Goal: Task Accomplishment & Management: Manage account settings

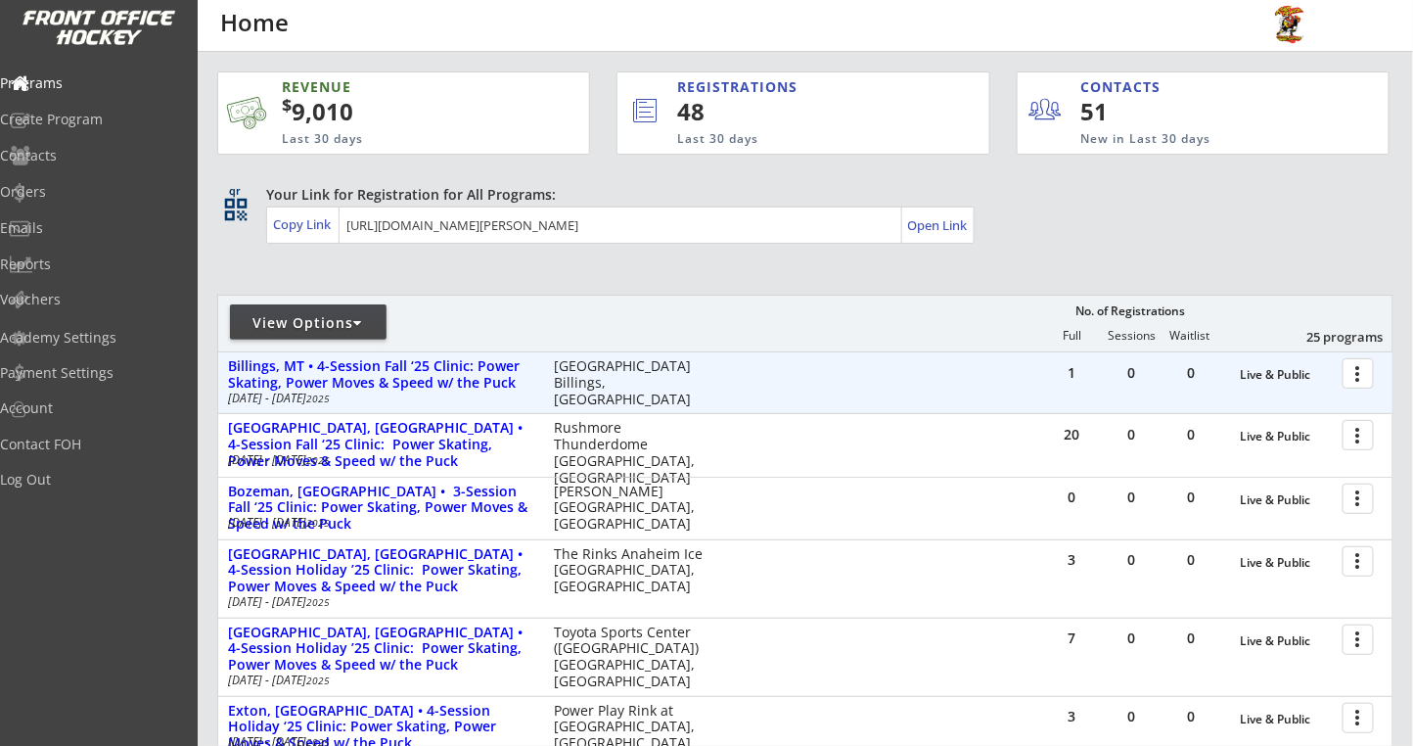
click at [1356, 370] on div at bounding box center [1361, 372] width 34 height 34
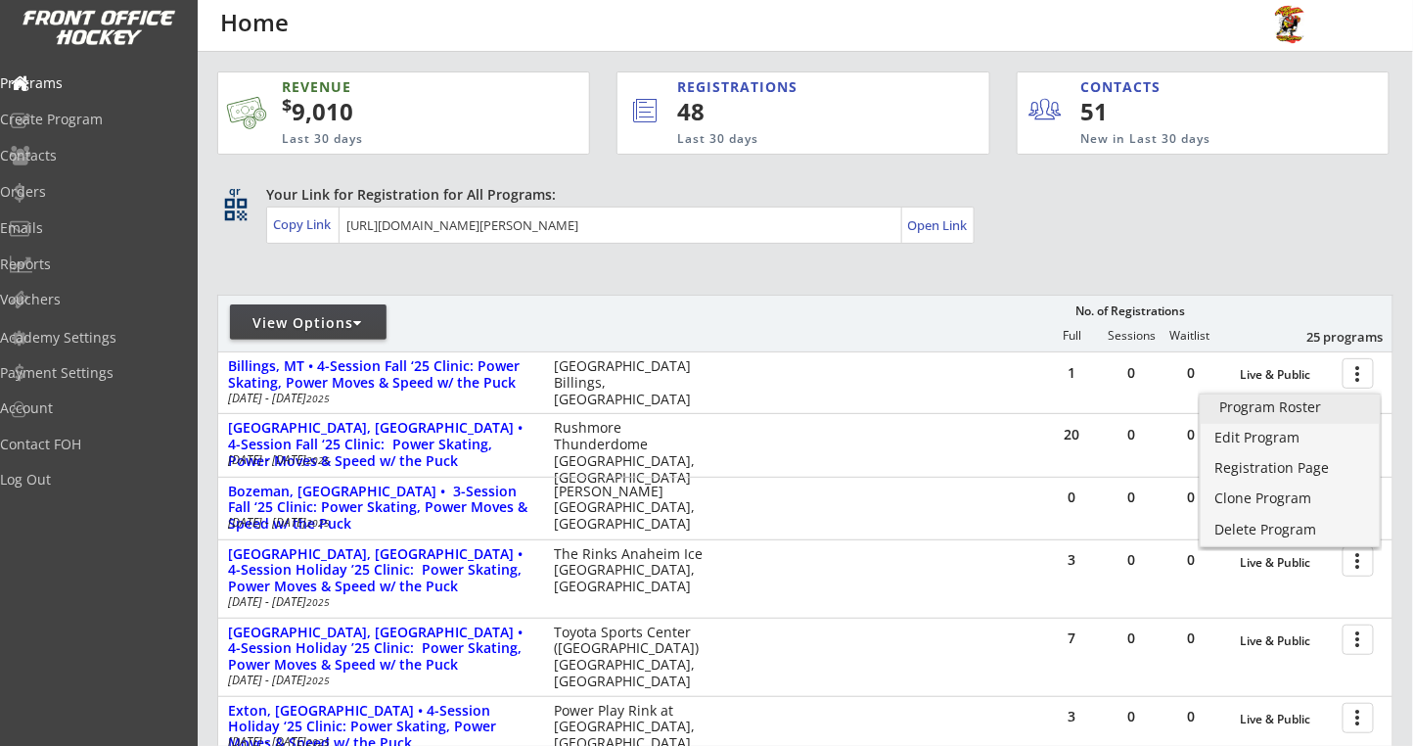
click at [1239, 404] on div "Program Roster" at bounding box center [1290, 407] width 140 height 14
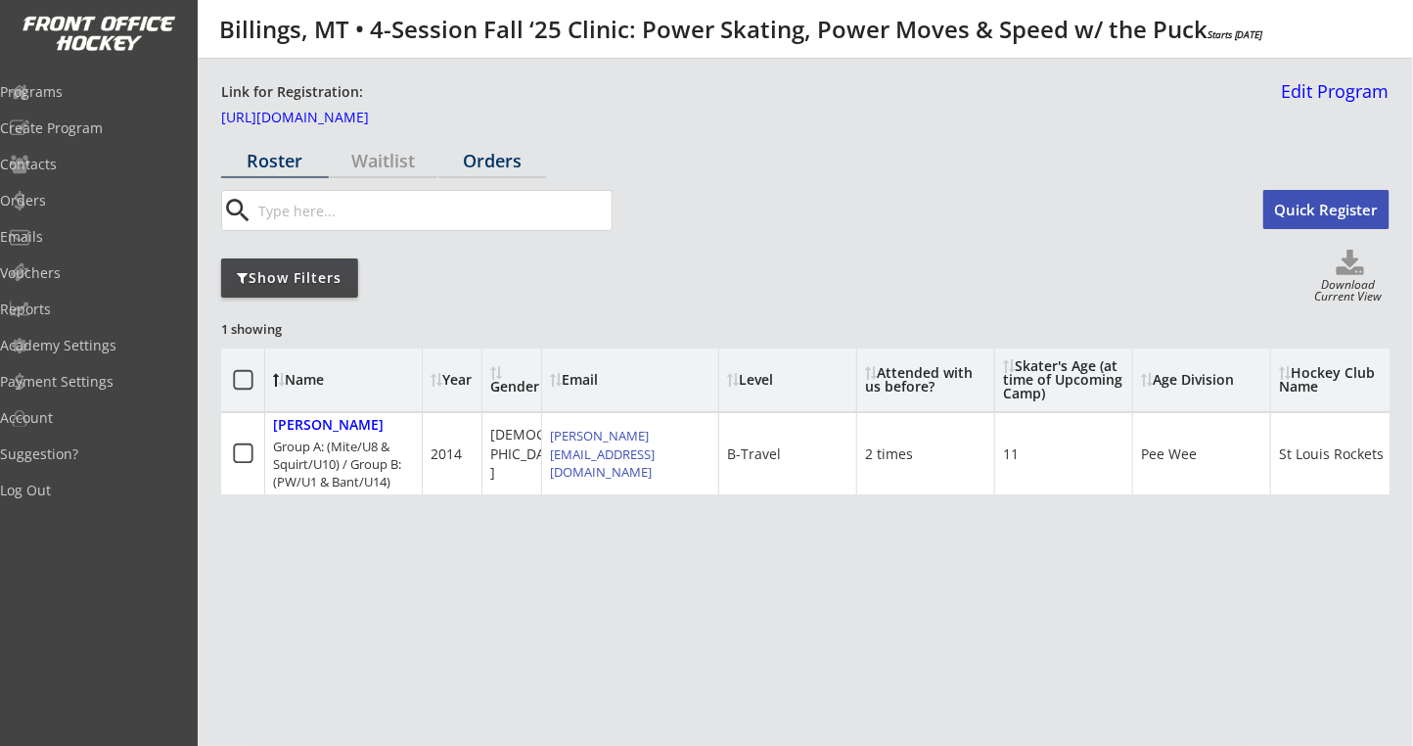
click at [527, 144] on div "Orders" at bounding box center [492, 161] width 108 height 34
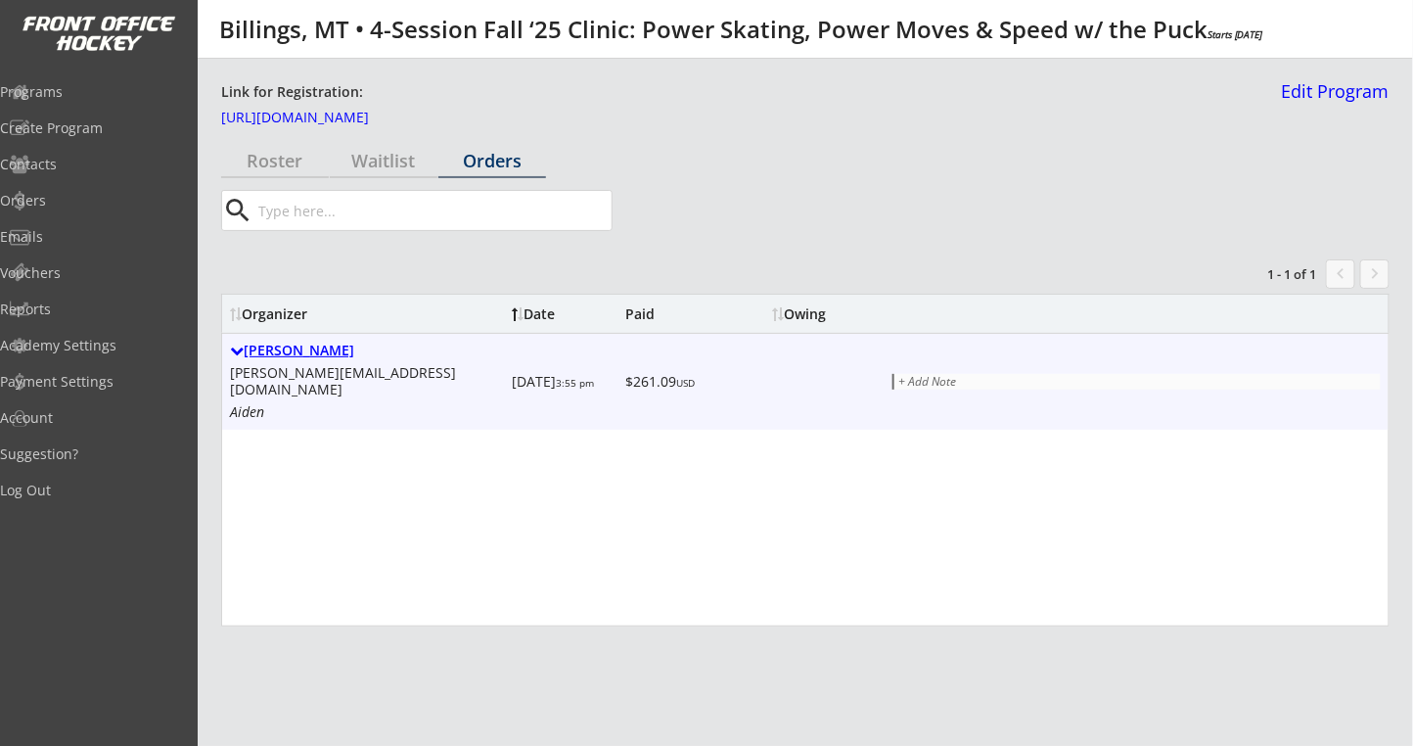
click at [311, 342] on div "[PERSON_NAME]" at bounding box center [367, 350] width 274 height 17
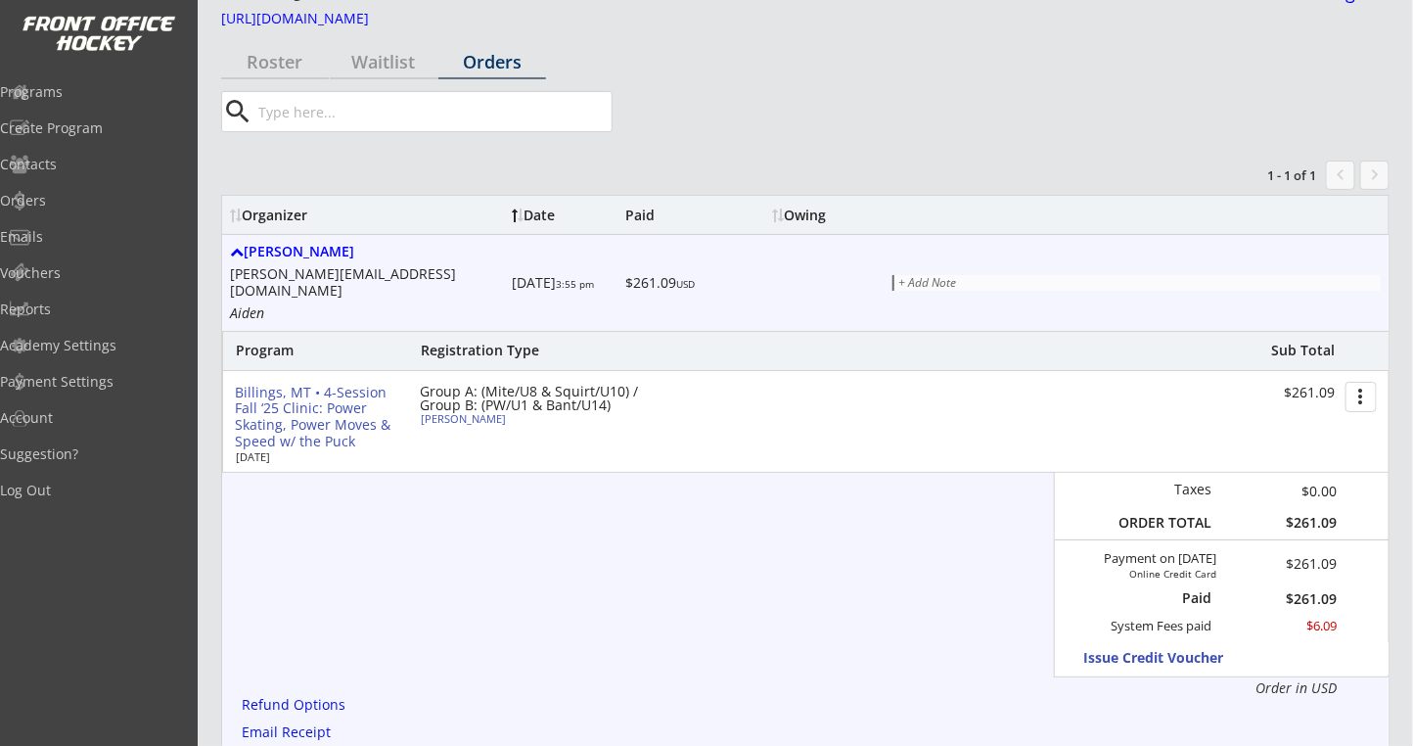
scroll to position [166, 0]
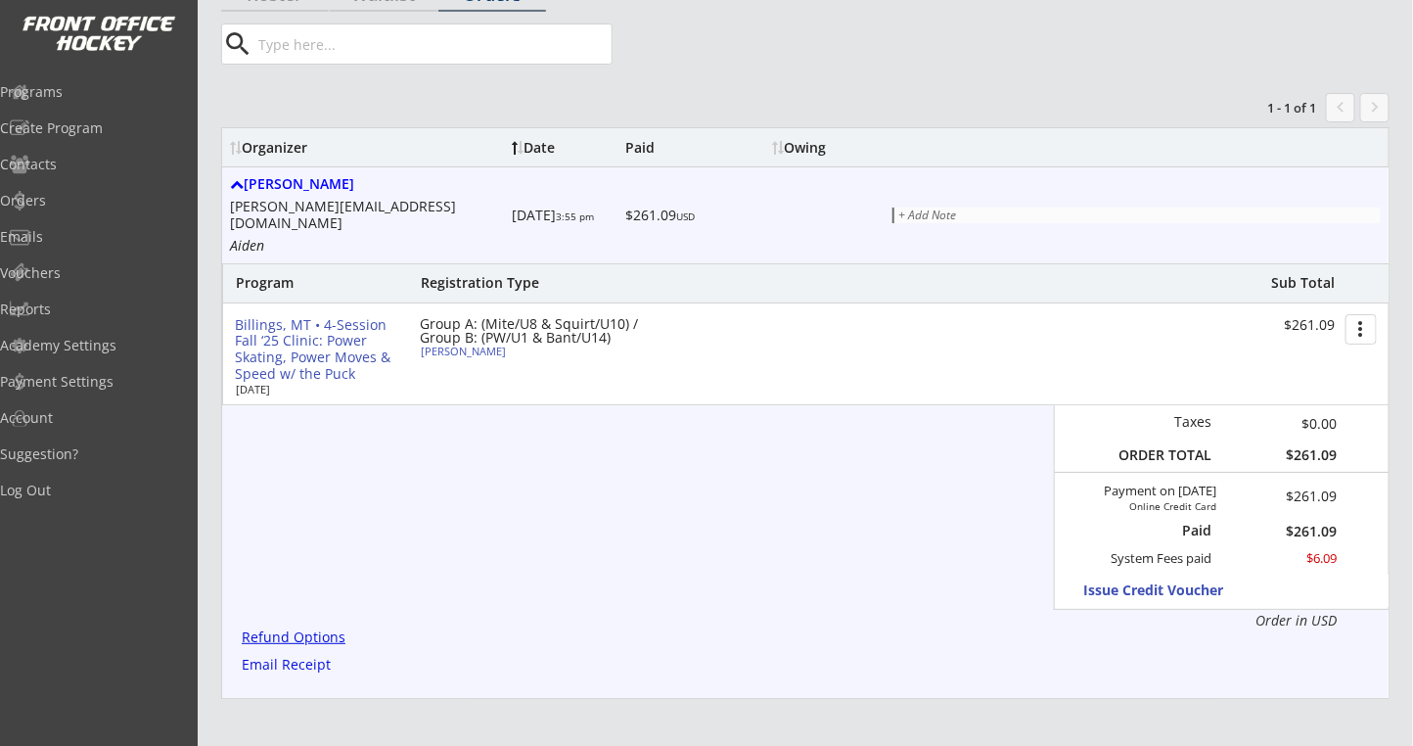
click at [296, 630] on div "Refund Options" at bounding box center [297, 637] width 111 height 15
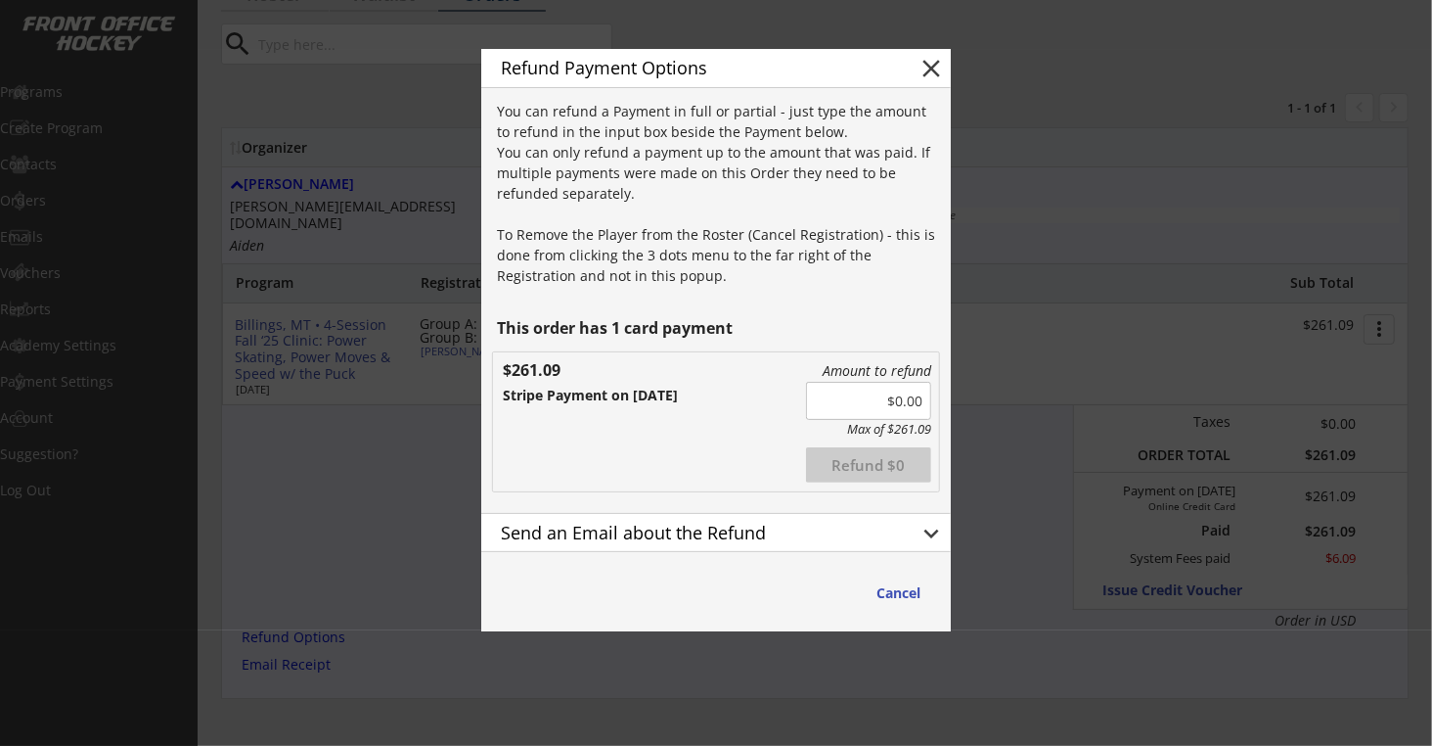
drag, startPoint x: 892, startPoint y: 402, endPoint x: 939, endPoint y: 383, distance: 50.9
click at [936, 401] on div "Amount to refund Max of $261.09 Refunded Refund $0 $261.09 Stripe Payment on [D…" at bounding box center [716, 421] width 446 height 139
click at [924, 530] on button "keyboard_arrow_down" at bounding box center [931, 533] width 29 height 29
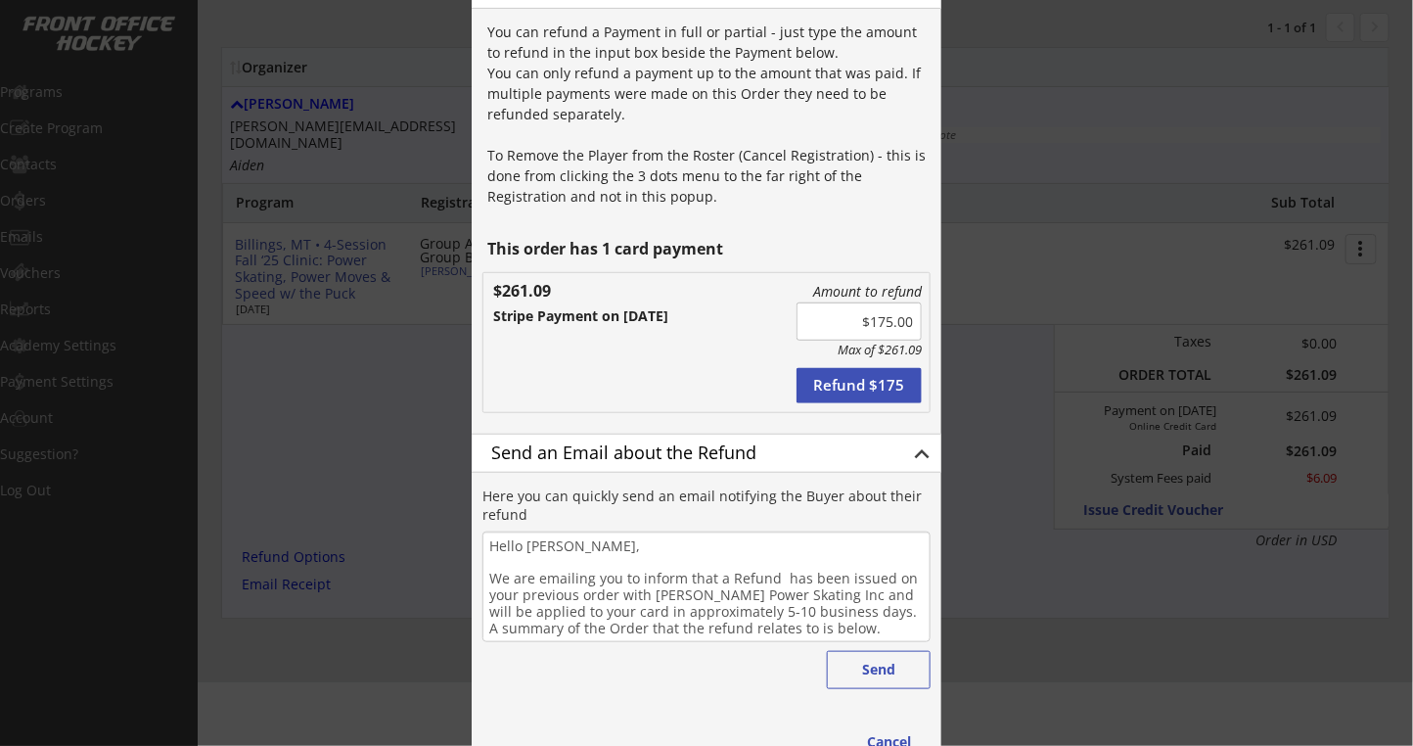
scroll to position [282, 0]
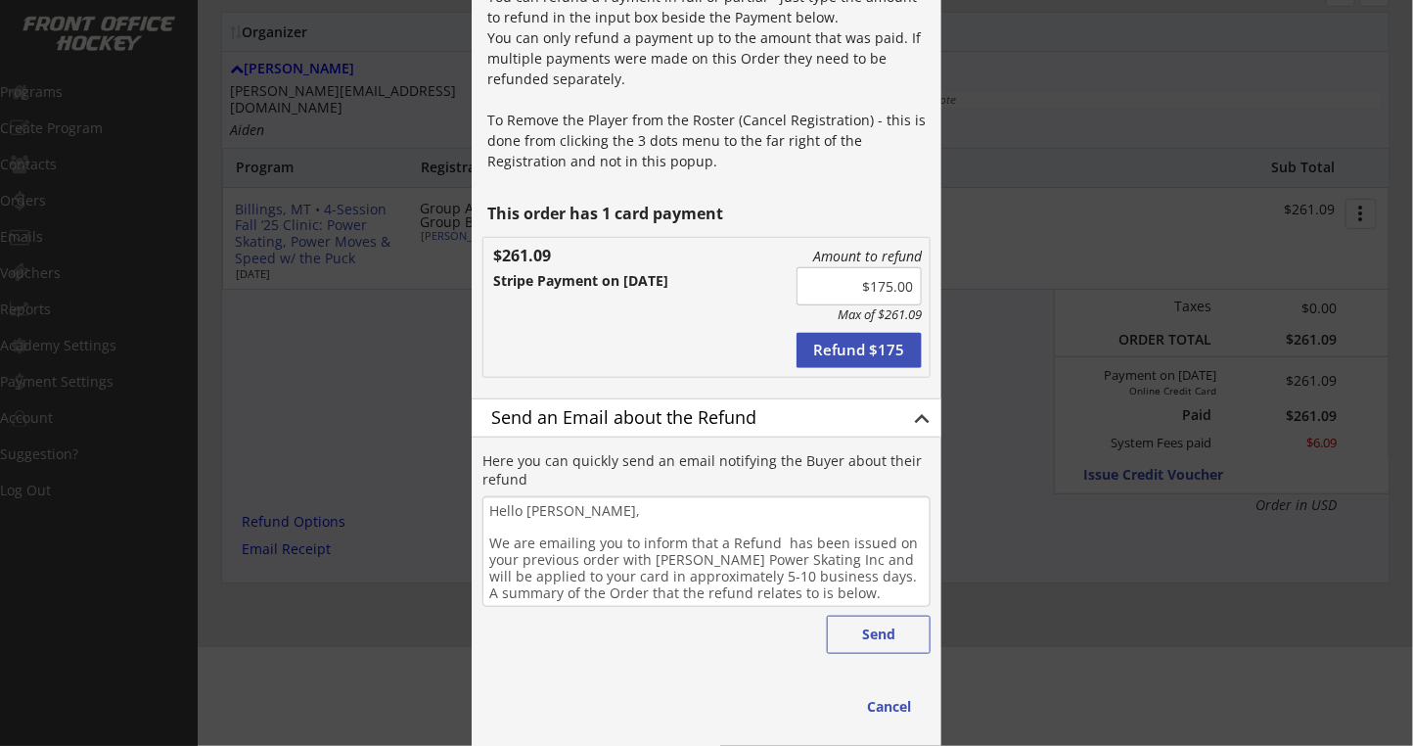
click at [822, 351] on button "Refund $175" at bounding box center [858, 350] width 125 height 35
type input "$0.00"
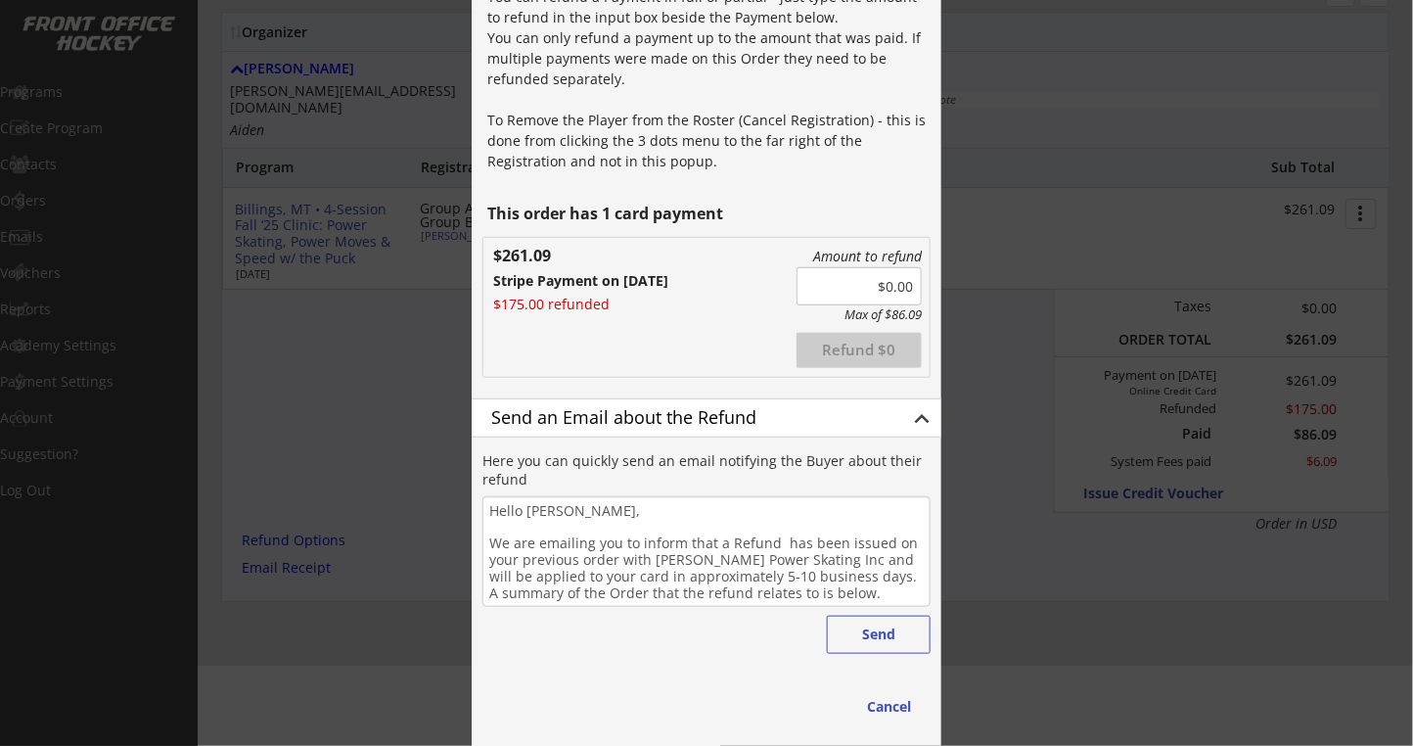
drag, startPoint x: 538, startPoint y: 542, endPoint x: 541, endPoint y: 531, distance: 11.2
click at [535, 539] on textarea "Hello [PERSON_NAME], We are emailing you to inform that a Refund has been issue…" at bounding box center [706, 551] width 448 height 111
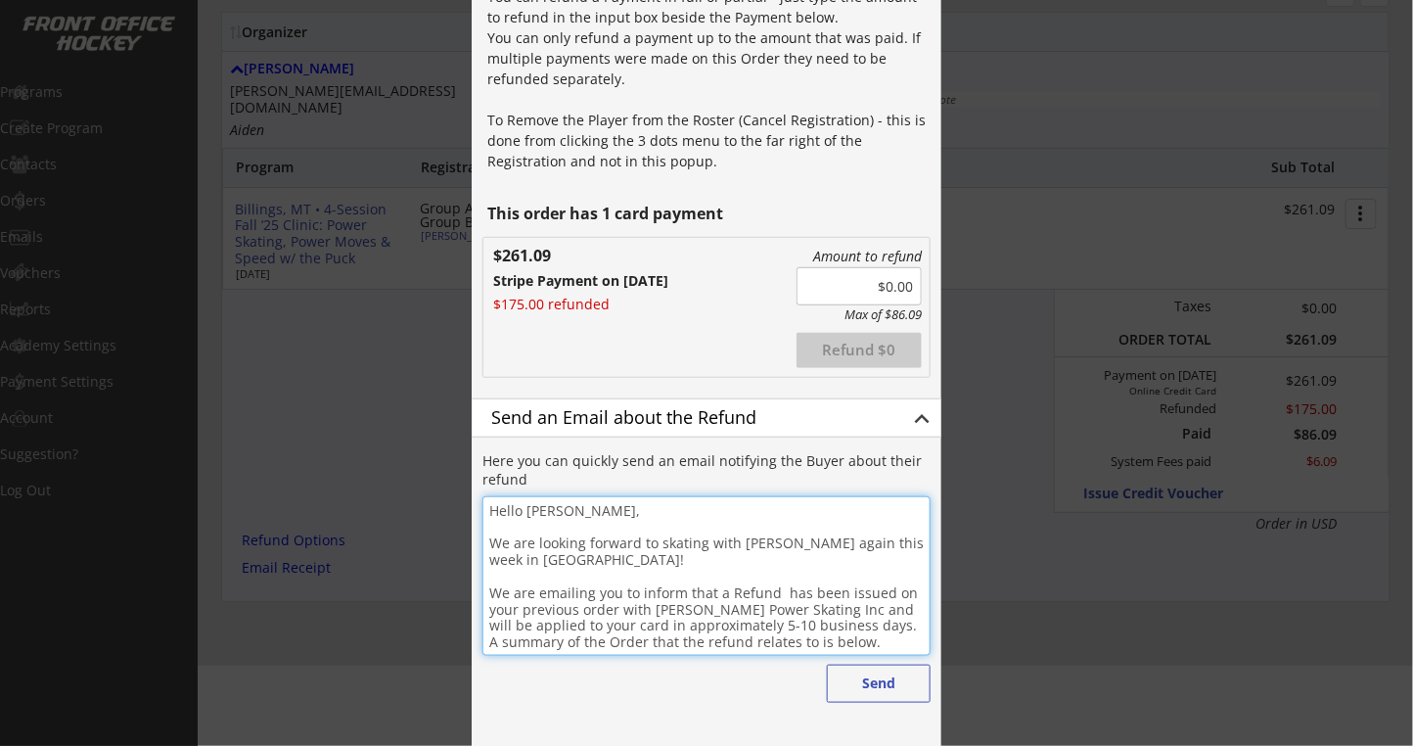
drag, startPoint x: 727, startPoint y: 592, endPoint x: 815, endPoint y: 514, distance: 117.8
click at [729, 589] on textarea "Hello [PERSON_NAME], We are looking forward to skating with [PERSON_NAME] again…" at bounding box center [706, 575] width 448 height 159
drag, startPoint x: 822, startPoint y: 599, endPoint x: 845, endPoint y: 552, distance: 52.5
click at [824, 595] on textarea "Hello [PERSON_NAME], We are looking forward to skating with [PERSON_NAME] again…" at bounding box center [706, 575] width 448 height 159
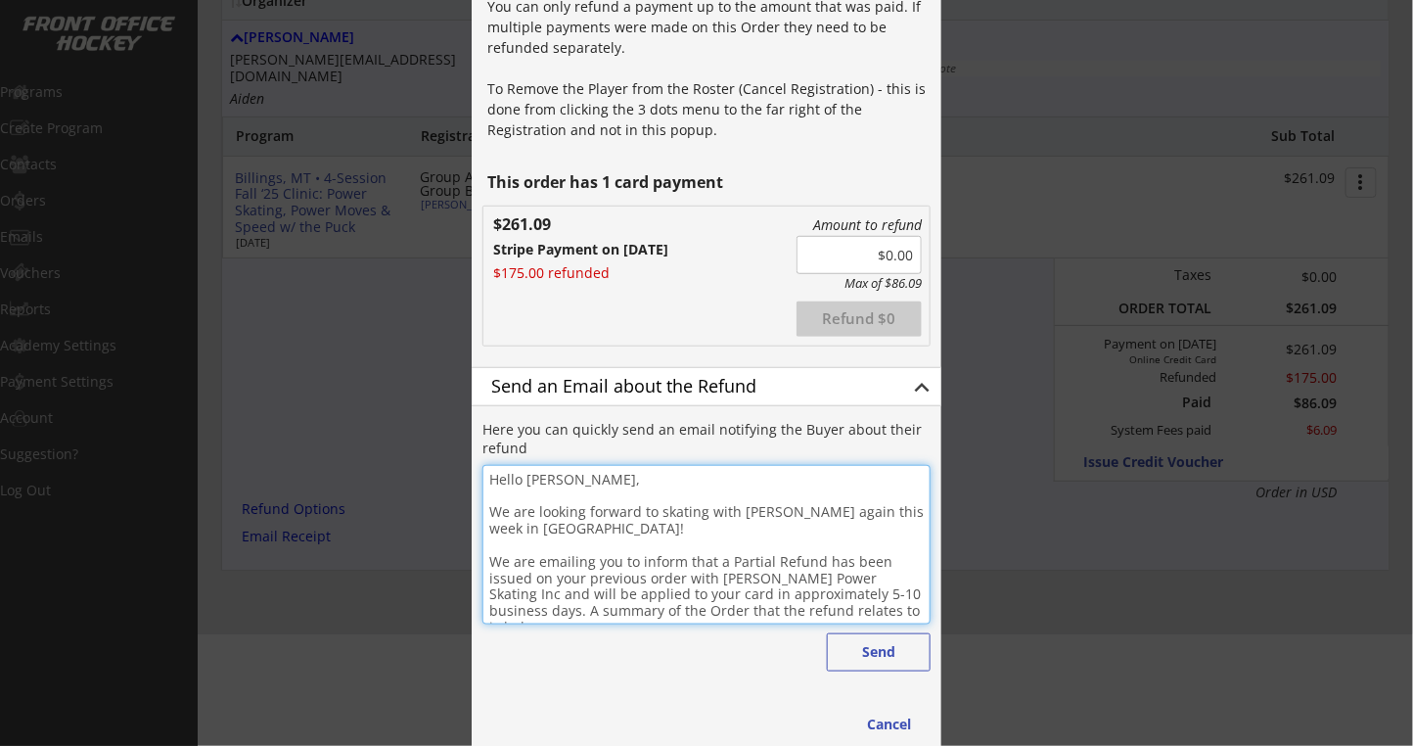
scroll to position [331, 0]
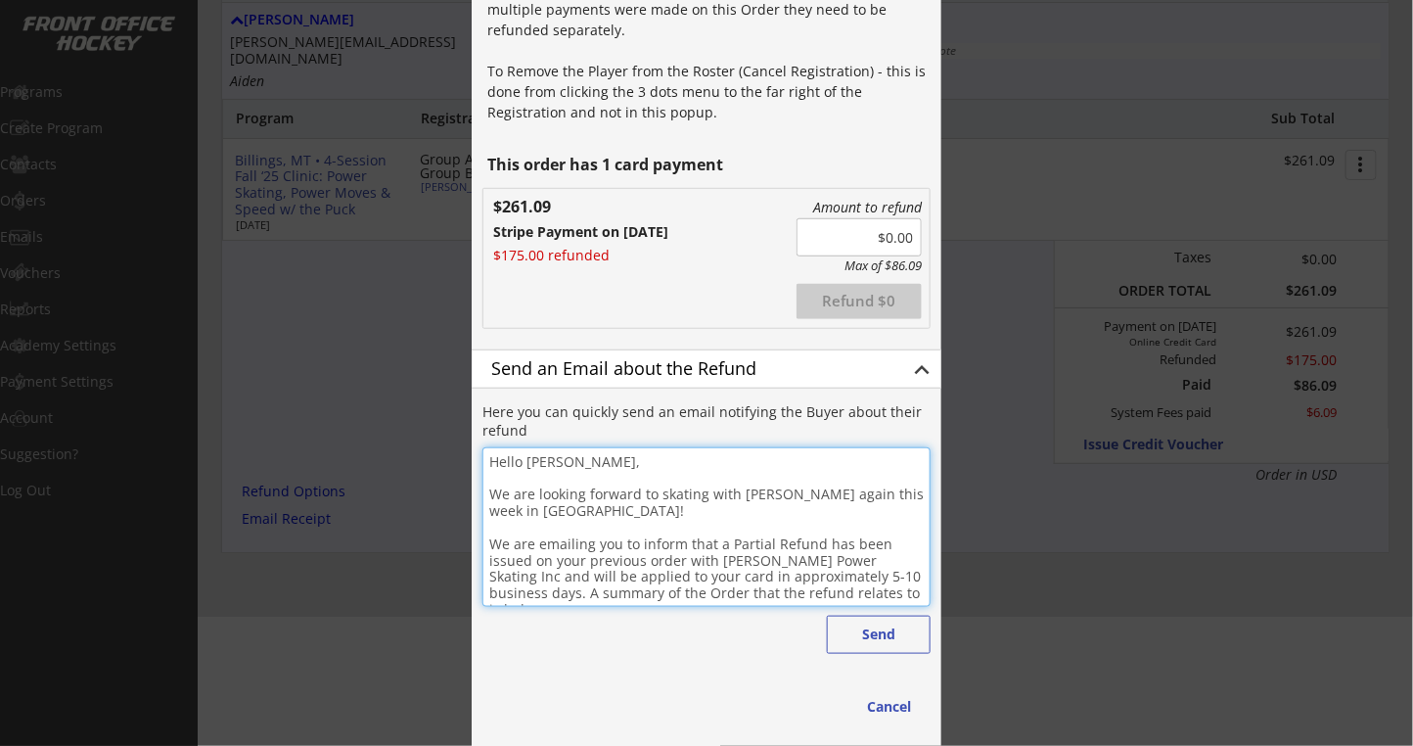
click at [880, 583] on textarea "Hello [PERSON_NAME], We are looking forward to skating with [PERSON_NAME] again…" at bounding box center [706, 526] width 448 height 159
click at [883, 590] on textarea "Hello [PERSON_NAME], We are looking forward to skating with [PERSON_NAME] again…" at bounding box center [706, 526] width 448 height 159
click at [821, 536] on textarea "Hello [PERSON_NAME], We are looking forward to skating with [PERSON_NAME] again…" at bounding box center [706, 526] width 448 height 159
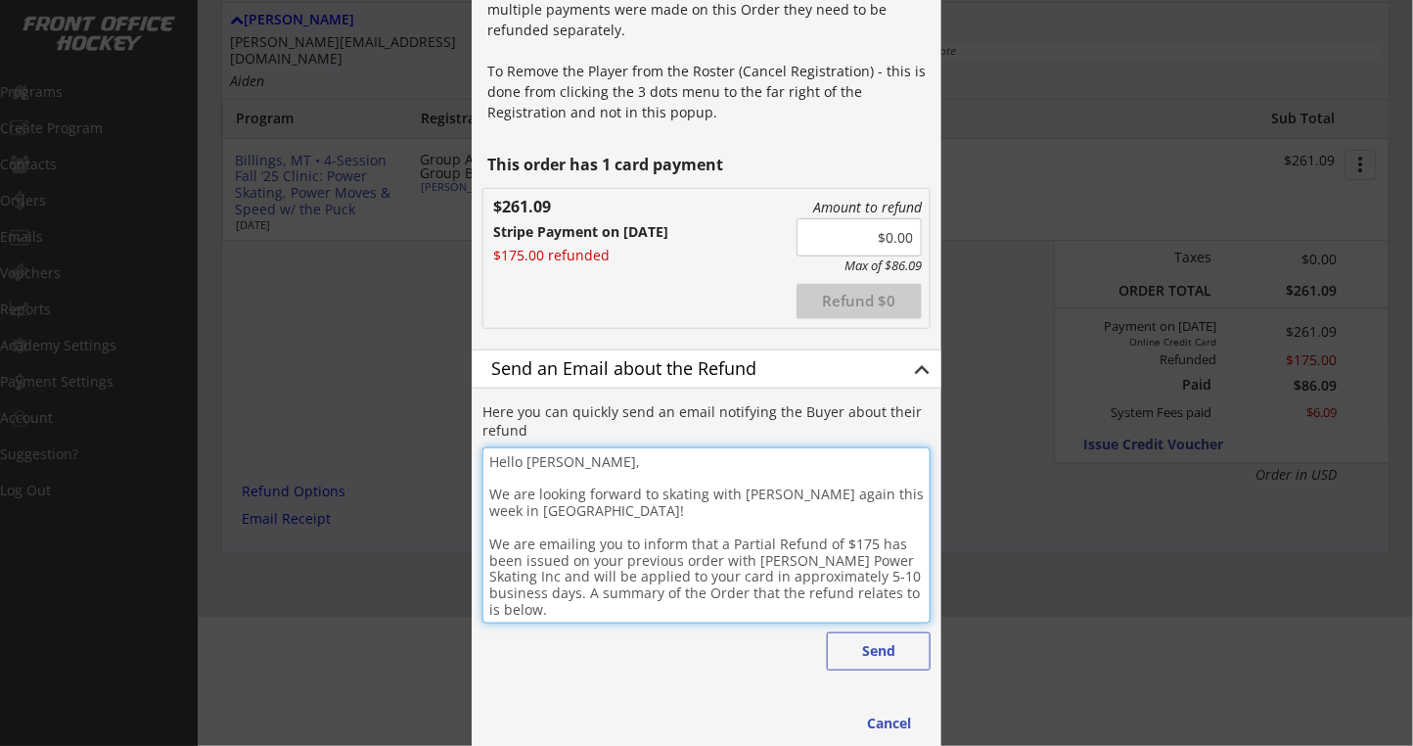
drag, startPoint x: 770, startPoint y: 541, endPoint x: 803, endPoint y: 418, distance: 127.7
click at [771, 541] on textarea "Hello [PERSON_NAME], We are looking forward to skating with [PERSON_NAME] again…" at bounding box center [706, 535] width 448 height 176
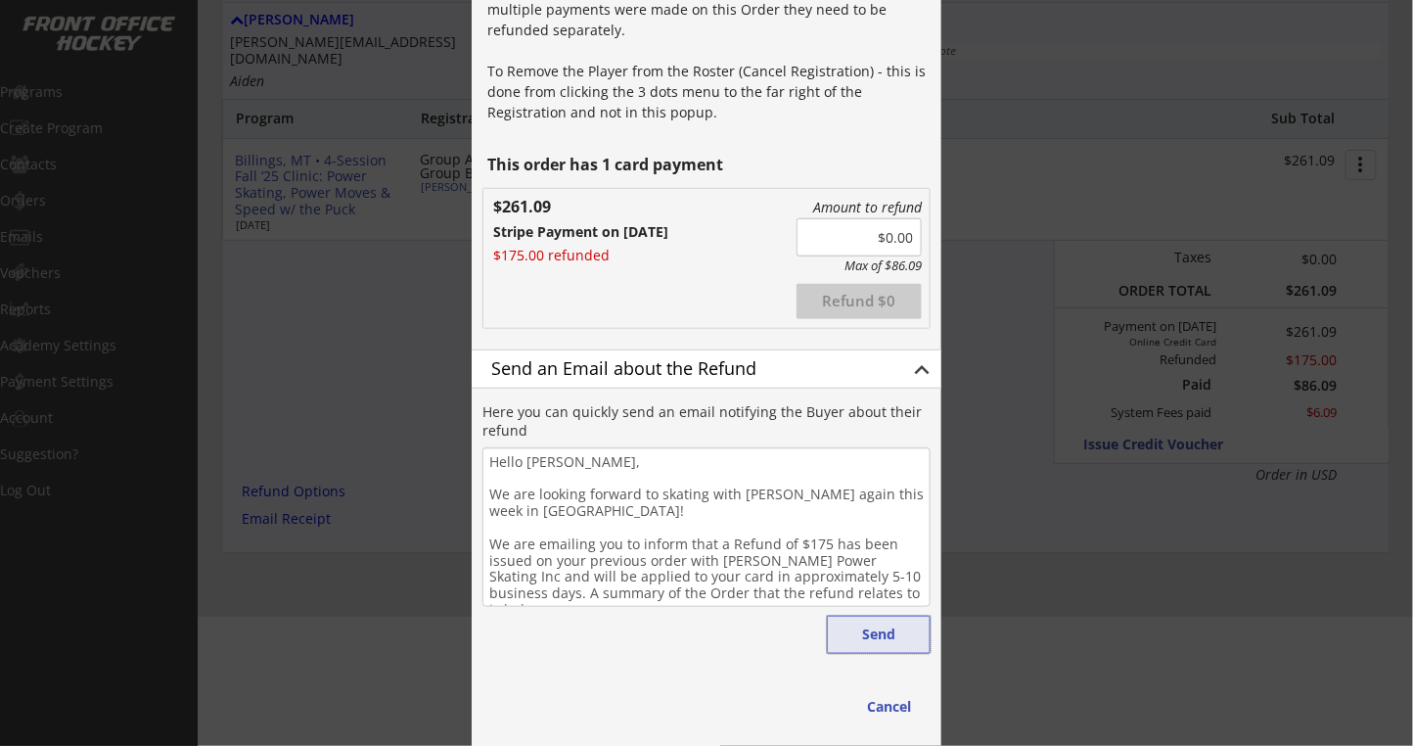
click at [890, 640] on button "Send" at bounding box center [879, 634] width 104 height 38
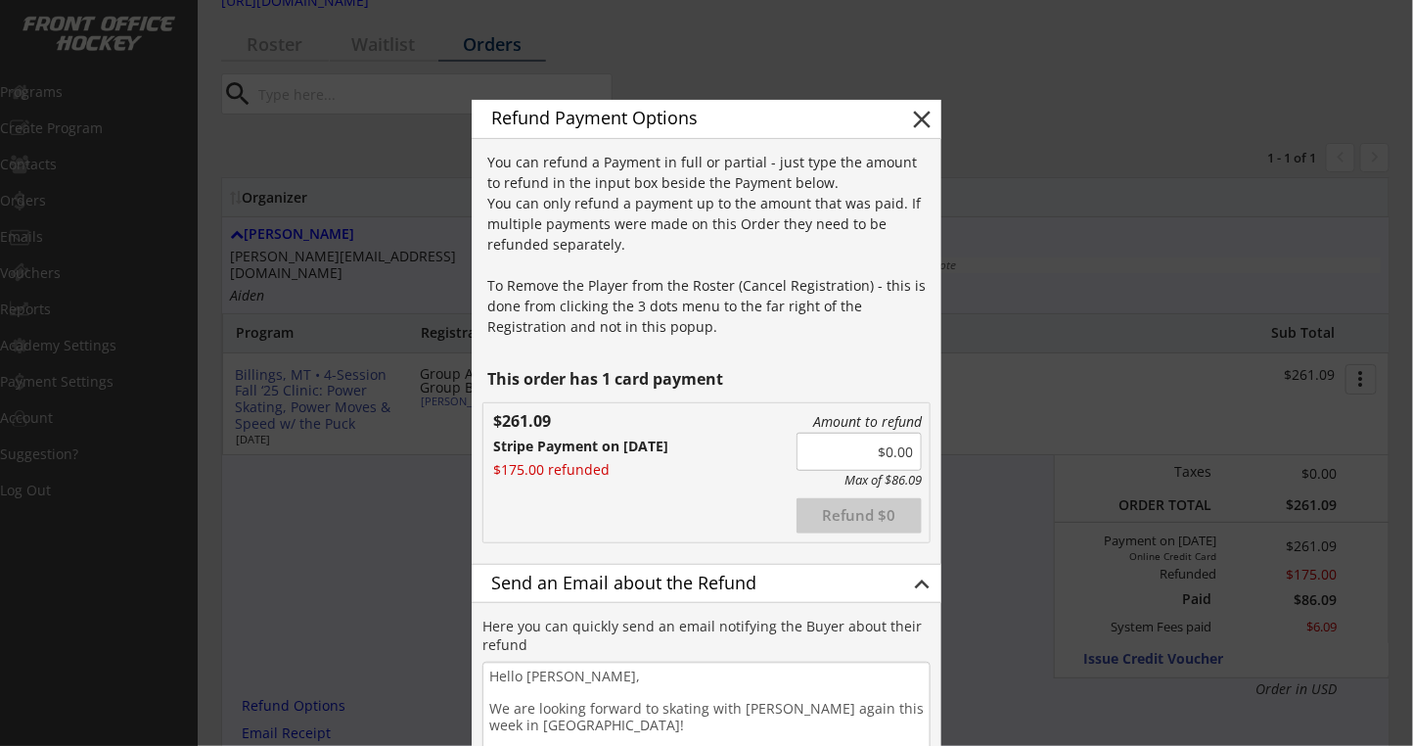
scroll to position [0, 0]
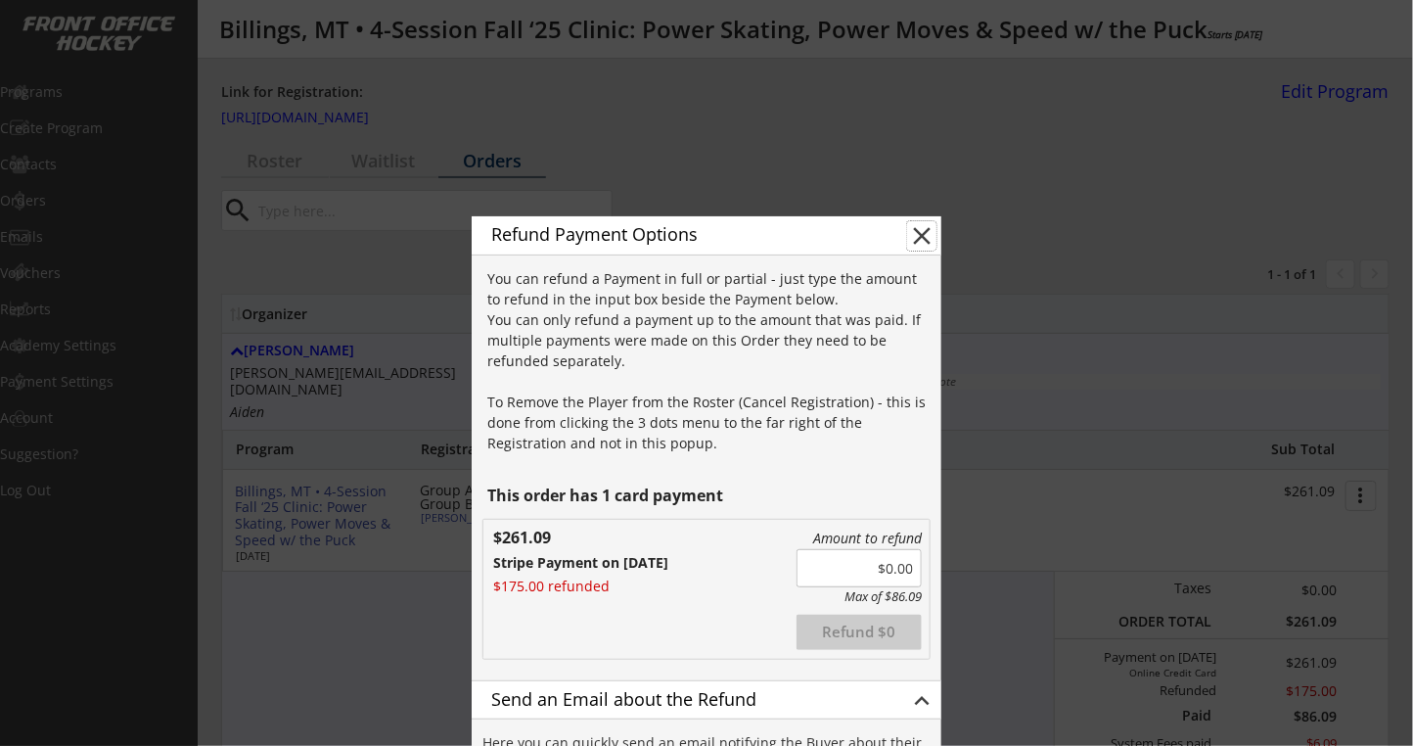
click at [928, 236] on button "close" at bounding box center [921, 235] width 29 height 29
type textarea "Hello , We are emailing you to inform that a Refund has been issued on your pre…"
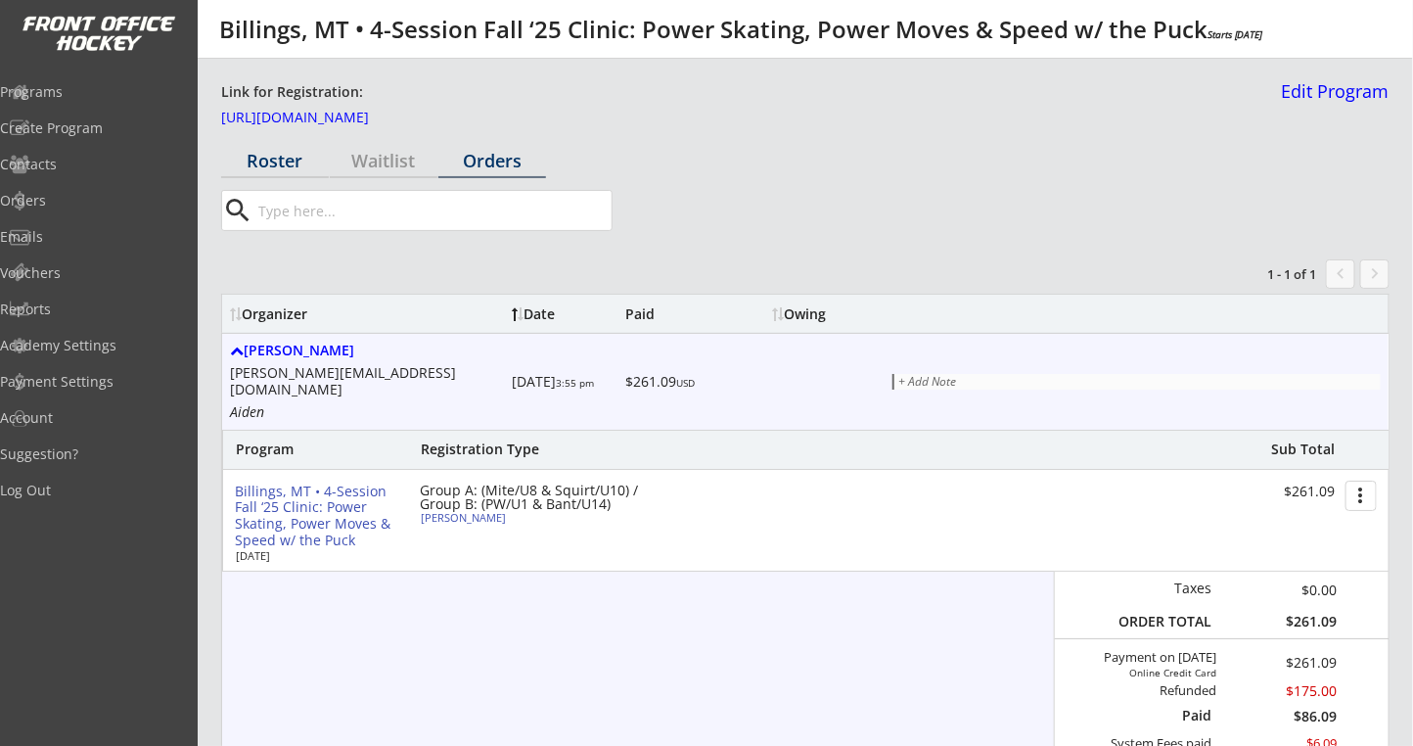
click at [288, 161] on div "Roster" at bounding box center [275, 161] width 108 height 18
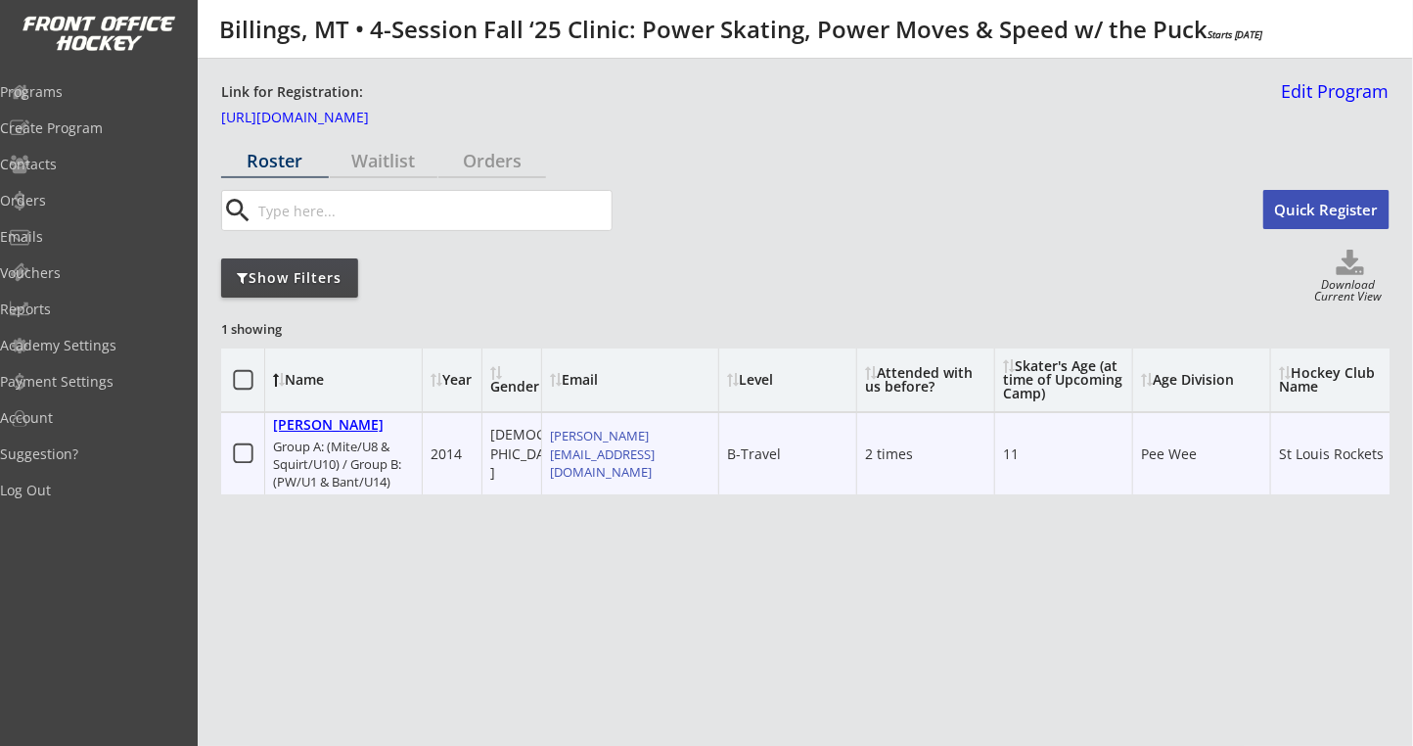
click at [350, 426] on div "[PERSON_NAME]" at bounding box center [328, 425] width 111 height 17
select select ""B-Travel""
select select ""2 times""
select select ""Pee Wee""
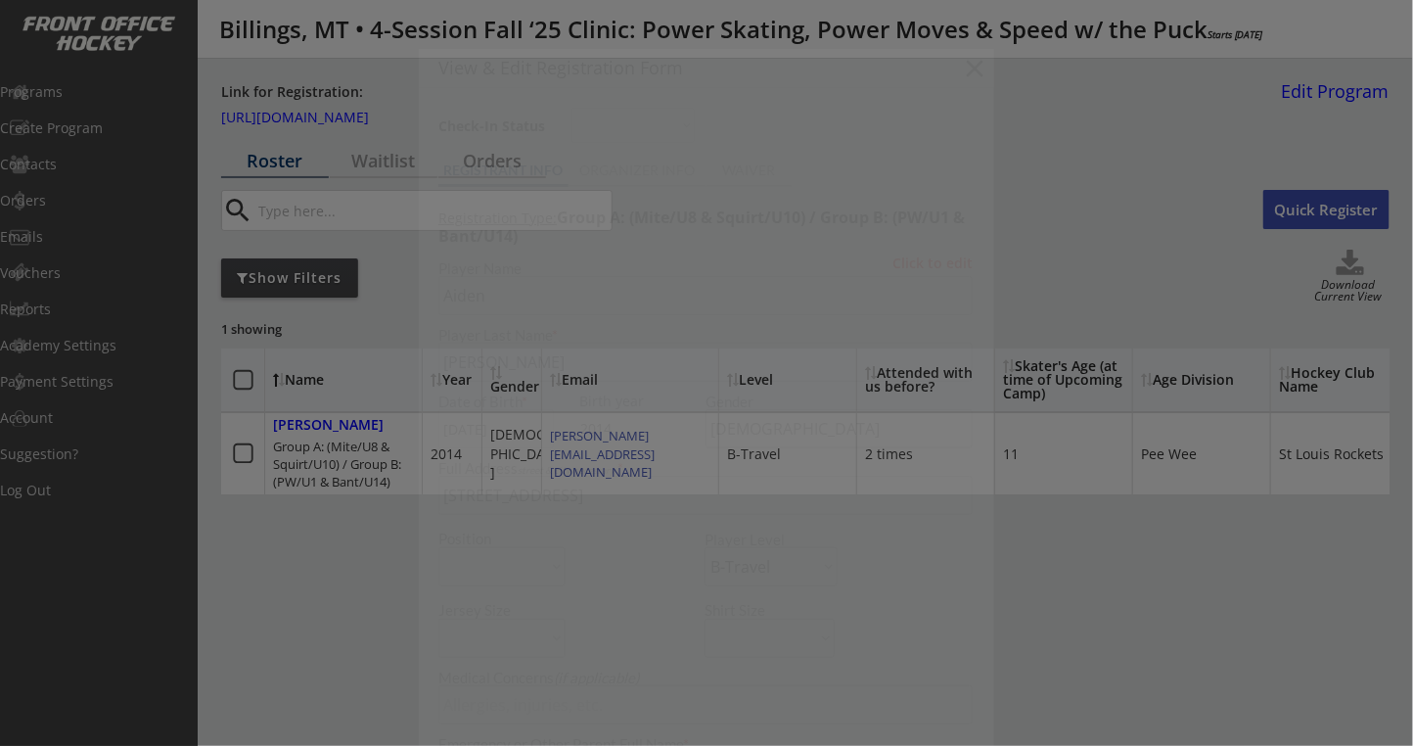
type input "11"
type input "St Louis Rockets"
type input "[PERSON_NAME]"
select select ""PLACEHOLDER_1427118222253""
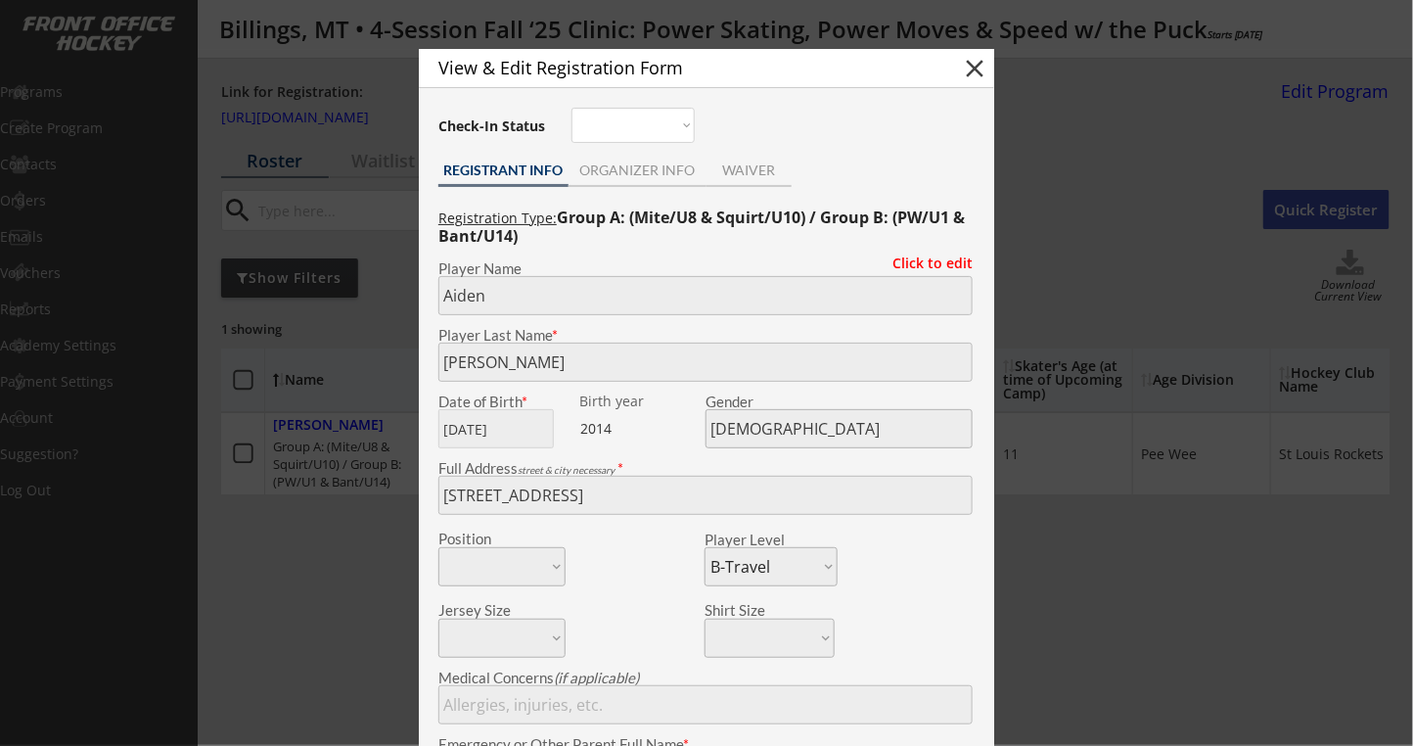
click at [971, 75] on button "close" at bounding box center [974, 68] width 29 height 29
select select ""PLACEHOLDER_1427118222253""
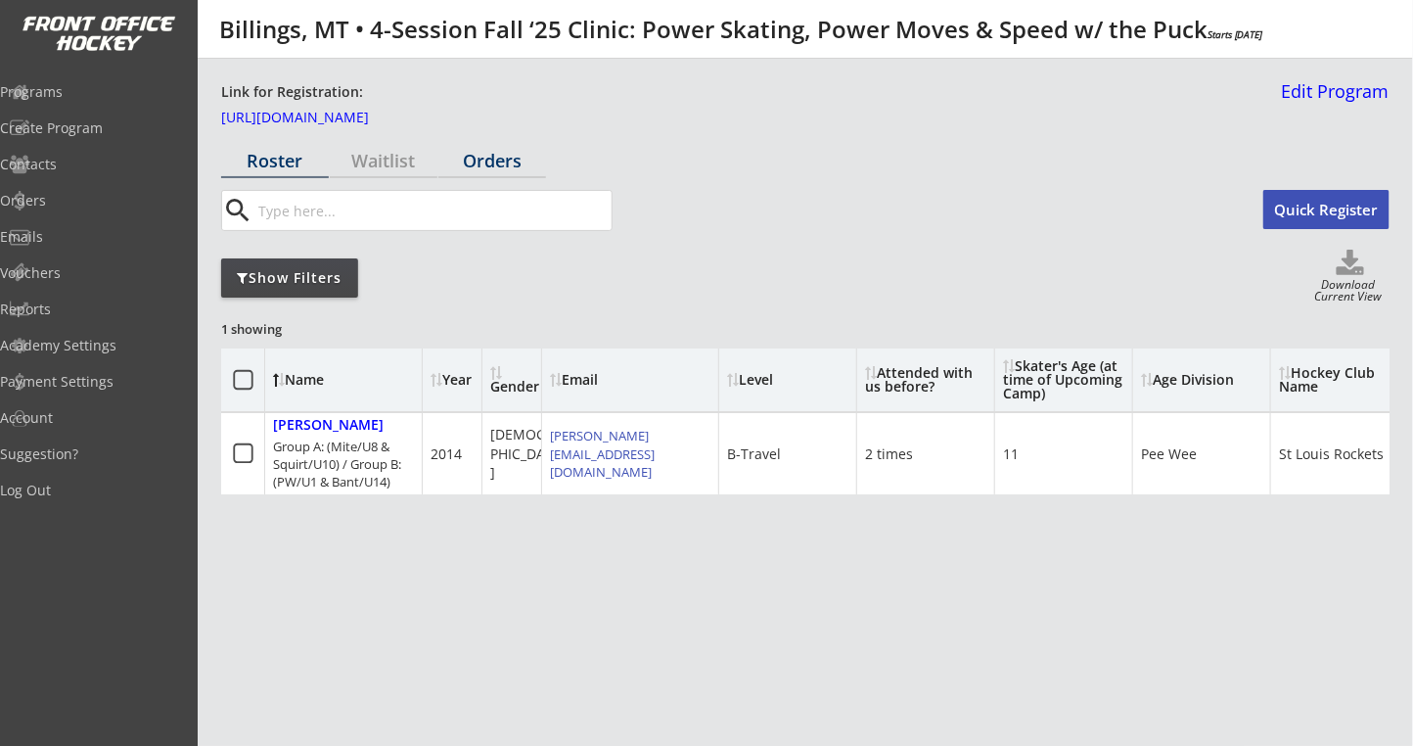
click at [510, 169] on div "Orders" at bounding box center [492, 161] width 108 height 18
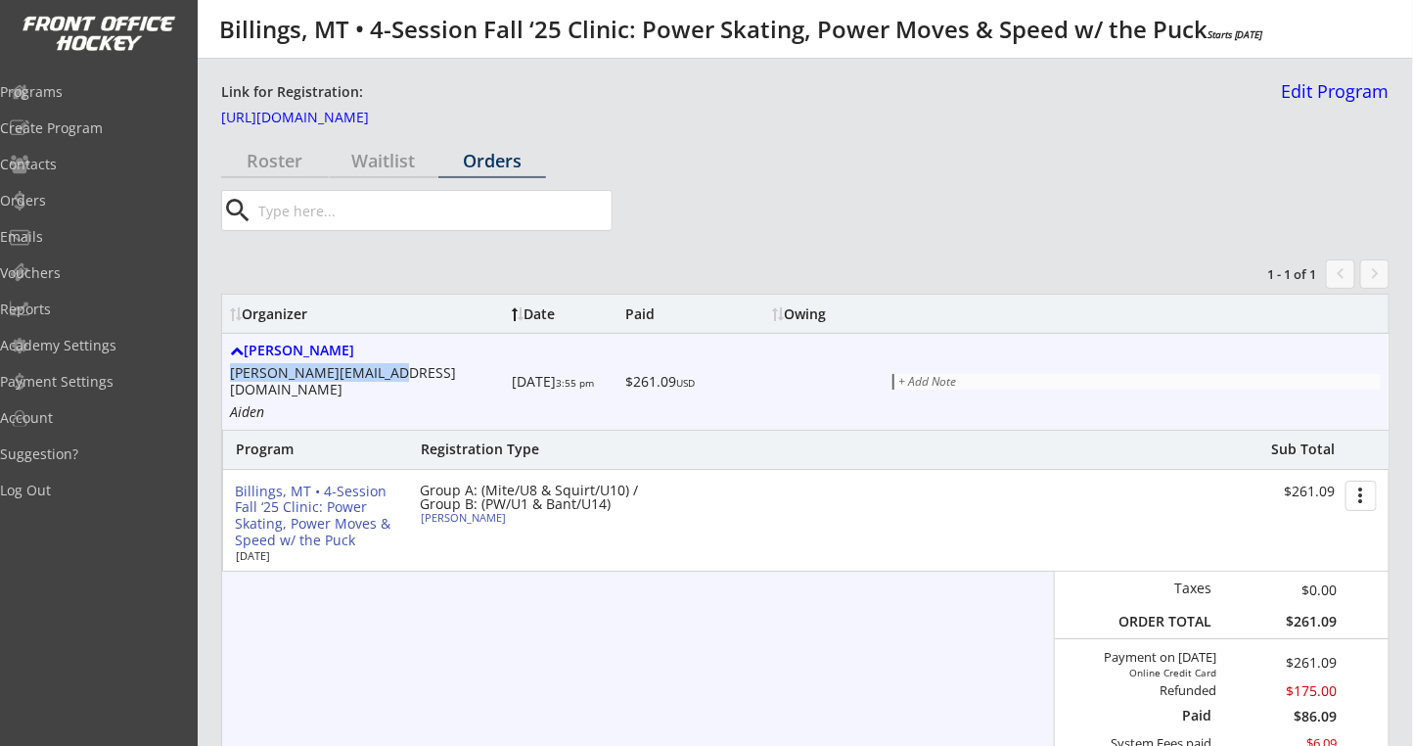
drag, startPoint x: 400, startPoint y: 375, endPoint x: 228, endPoint y: 369, distance: 172.3
click at [228, 369] on div "[PERSON_NAME] [PERSON_NAME][EMAIL_ADDRESS][DOMAIN_NAME] Aiden [DATE] 3:55 pm $2…" at bounding box center [805, 382] width 1166 height 96
copy div "[PERSON_NAME][EMAIL_ADDRESS][DOMAIN_NAME]"
